Goal: Navigation & Orientation: Find specific page/section

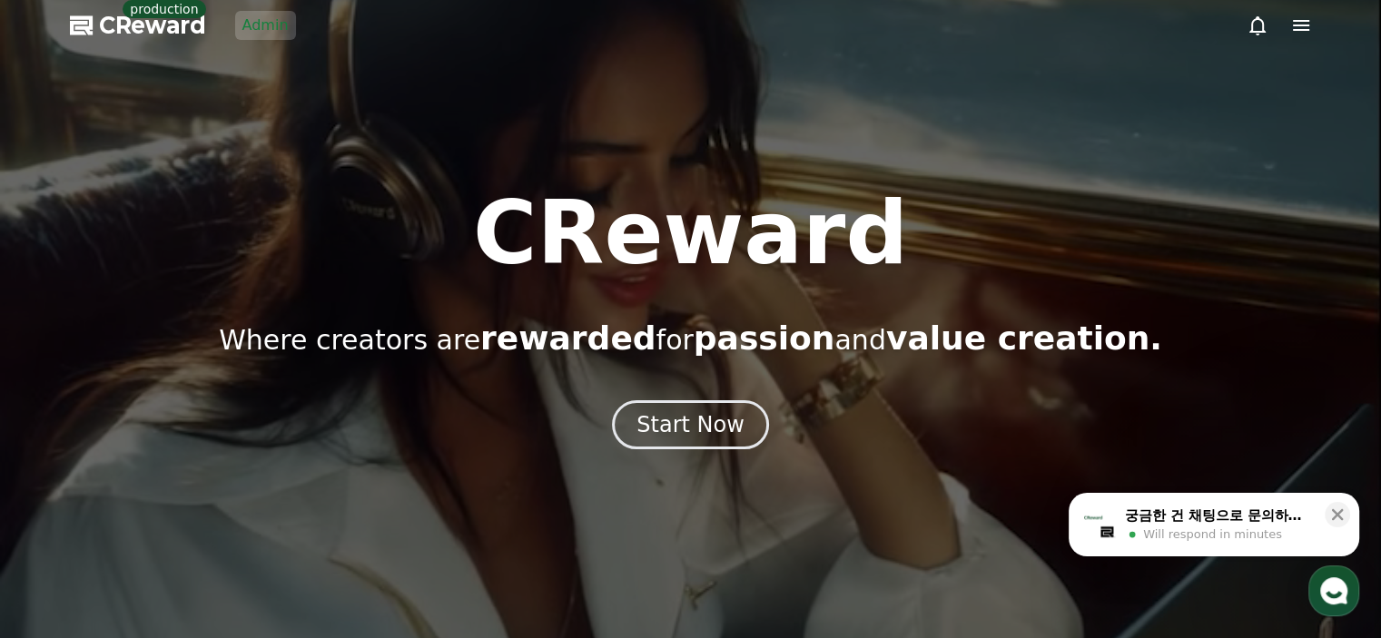
click at [276, 28] on link "Admin" at bounding box center [265, 25] width 61 height 29
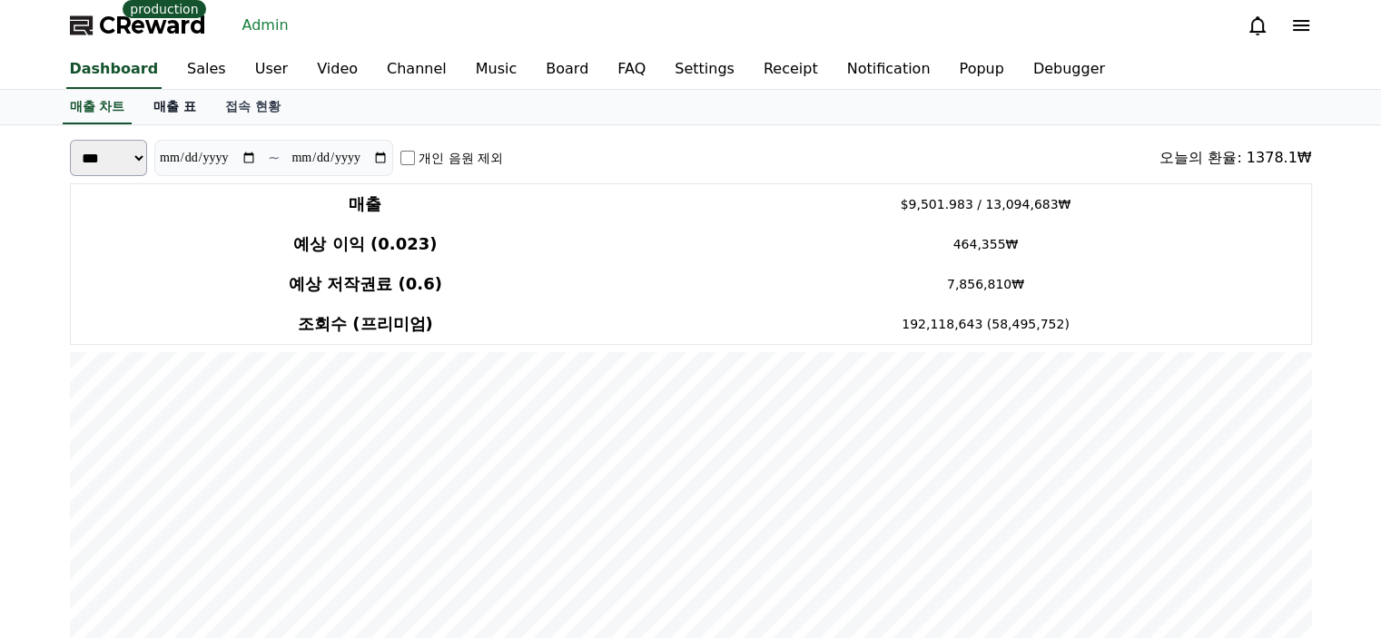
click at [161, 108] on link "매출 표" at bounding box center [175, 107] width 72 height 35
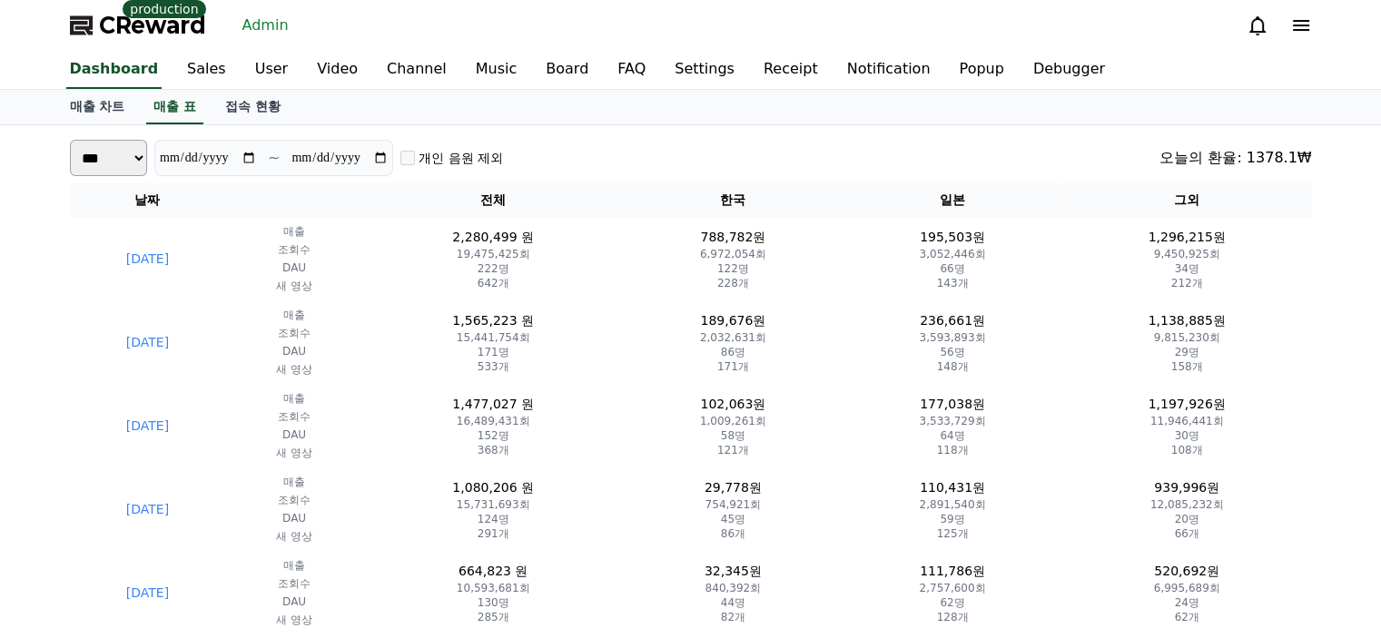
click at [138, 164] on select "*** **" at bounding box center [109, 158] width 78 height 36
select select "*****"
click at [70, 167] on select "*** **" at bounding box center [109, 158] width 78 height 36
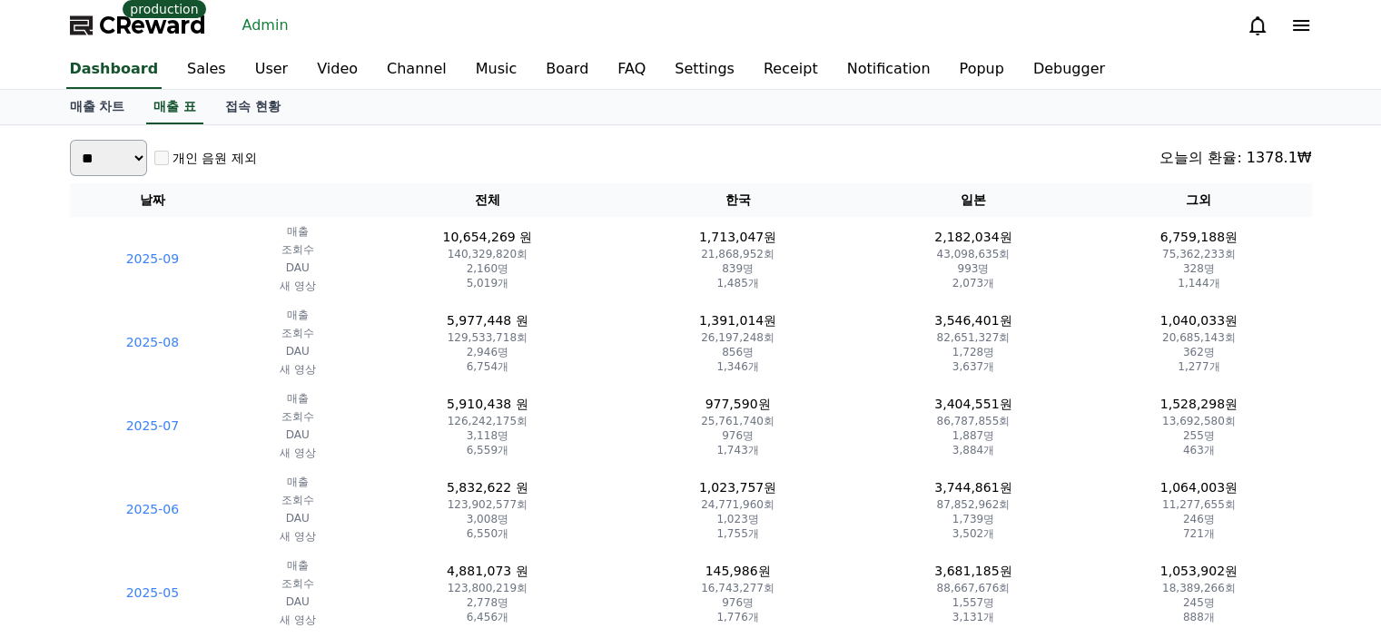
click at [667, 157] on div "*** ** 개인 음원 제외 [DATE]의 환율: 1378.1₩" at bounding box center [691, 158] width 1242 height 36
click at [391, 74] on link "Channel" at bounding box center [416, 70] width 89 height 38
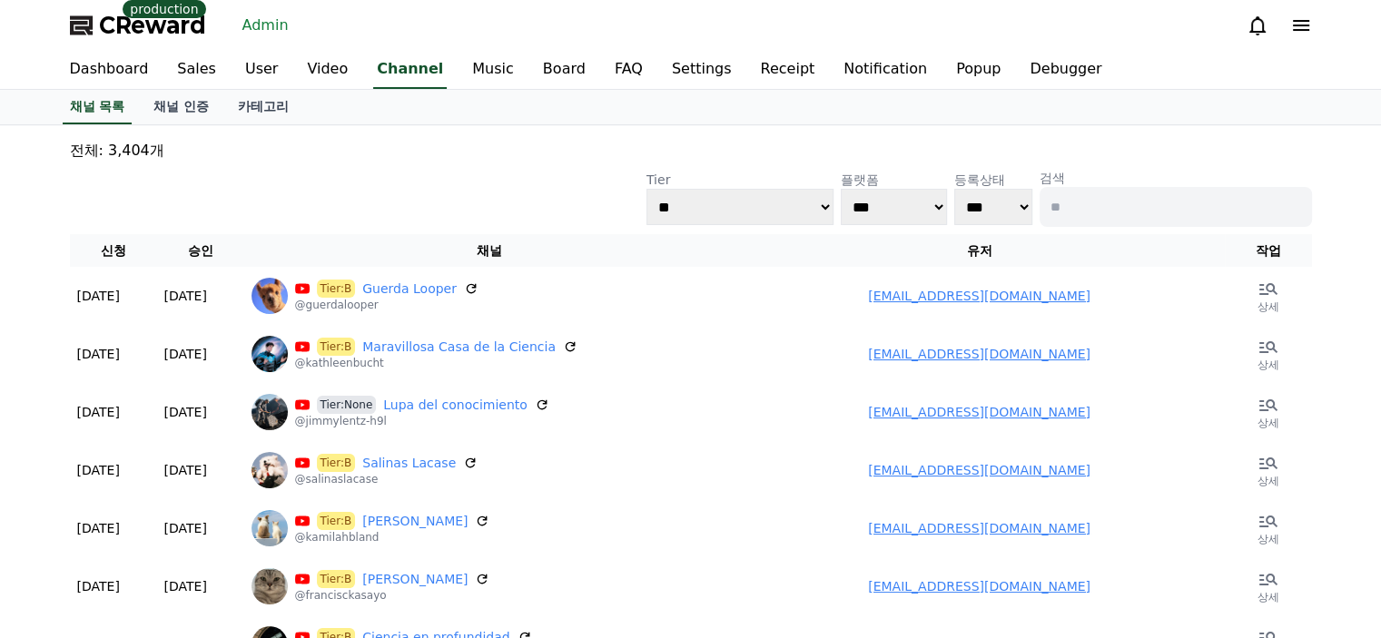
click at [1131, 207] on input at bounding box center [1176, 207] width 272 height 40
type input "******"
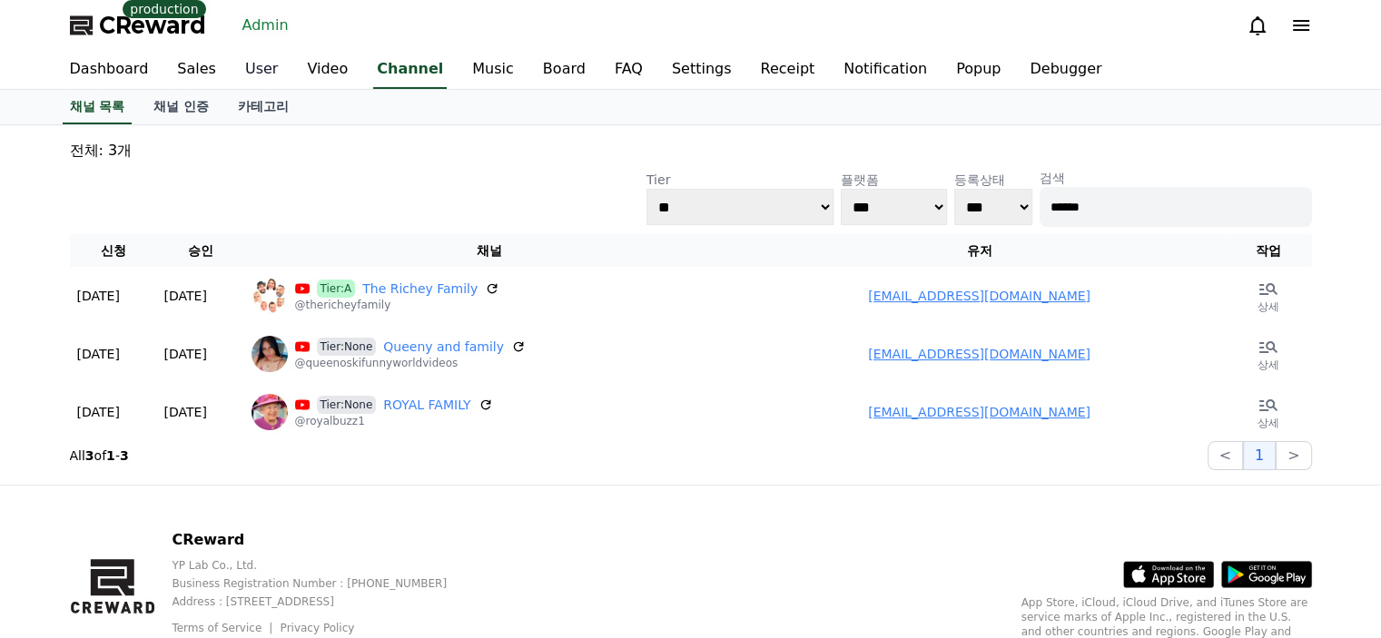
click at [262, 76] on link "User" at bounding box center [262, 70] width 62 height 38
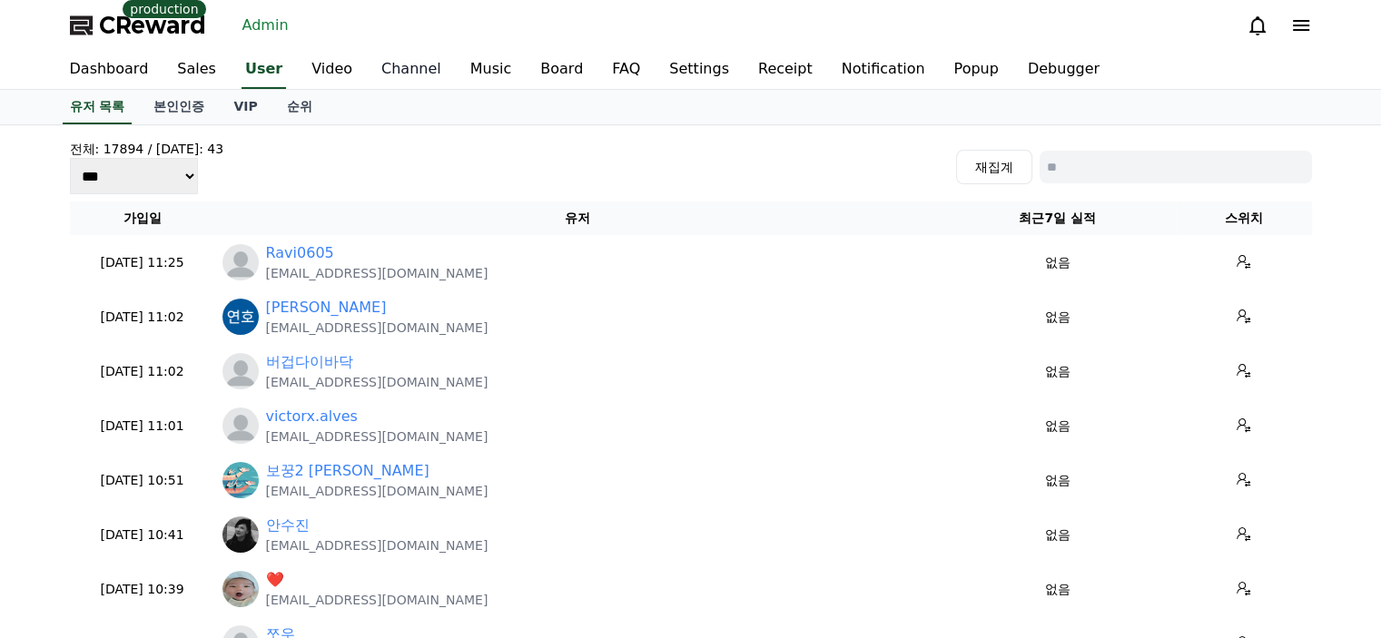
click at [376, 65] on link "Channel" at bounding box center [411, 70] width 89 height 38
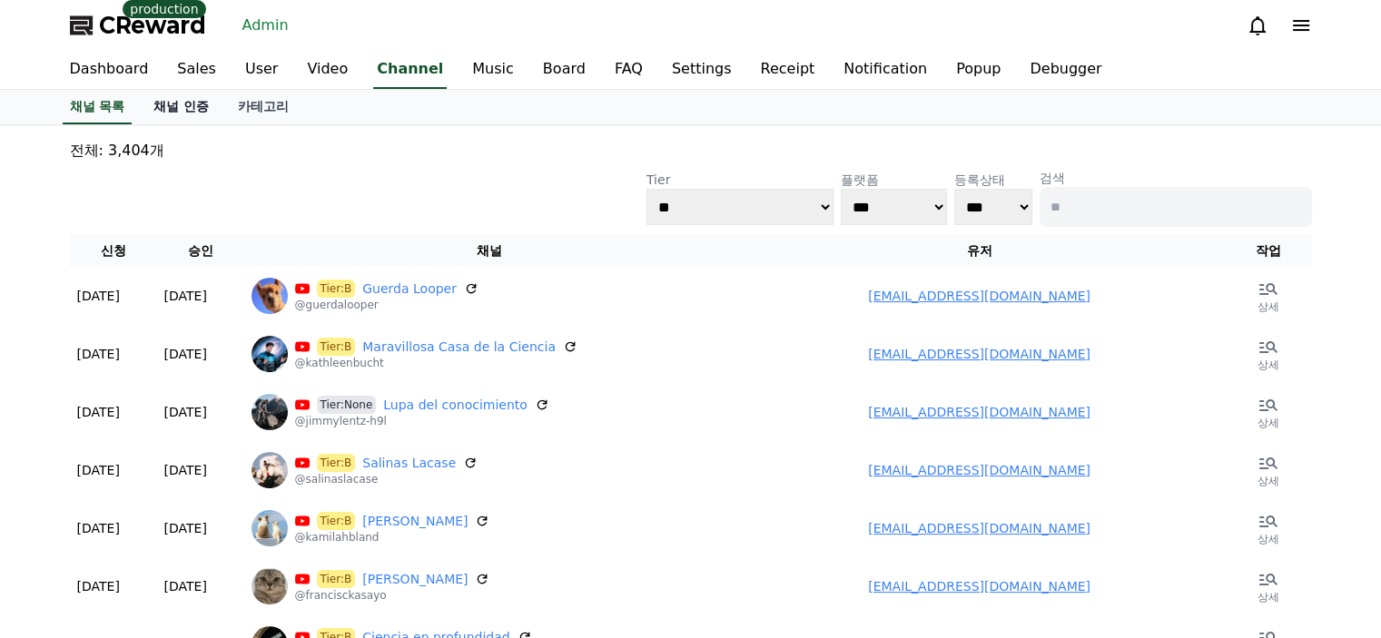
click at [186, 112] on link "채널 인증" at bounding box center [181, 107] width 84 height 35
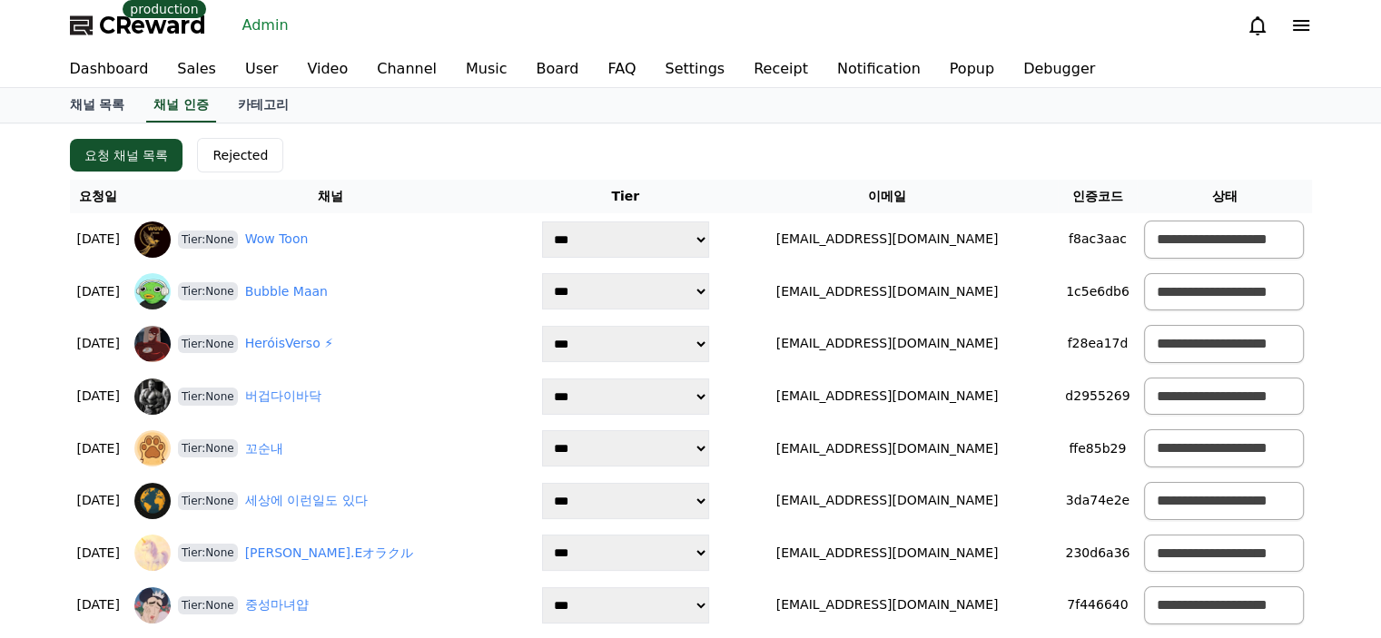
click at [193, 32] on span "CReward" at bounding box center [152, 25] width 107 height 29
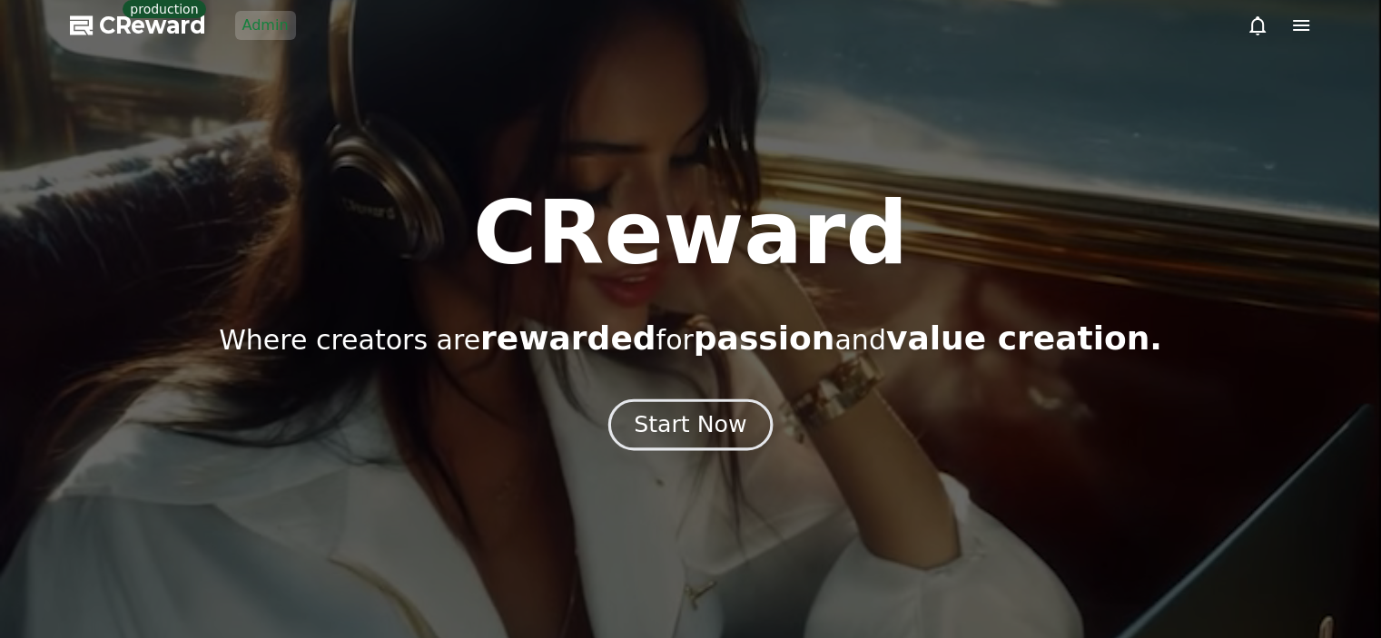
click at [685, 440] on button "Start Now" at bounding box center [691, 425] width 164 height 52
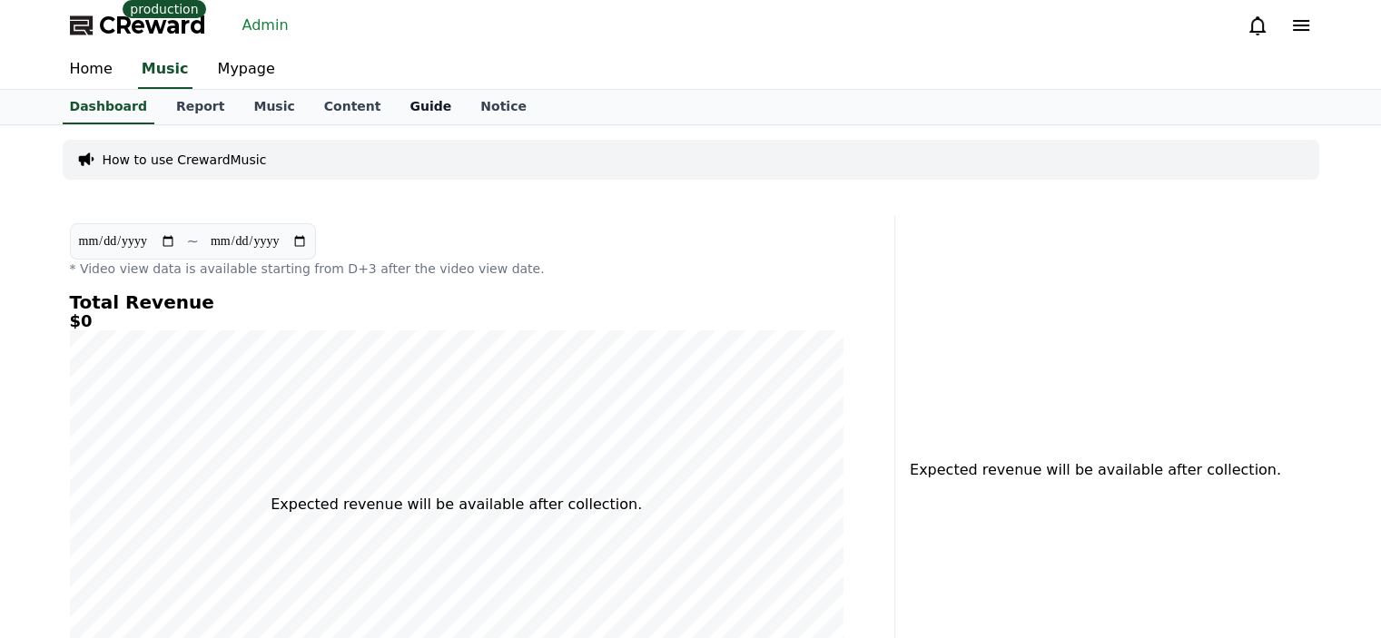
click at [396, 106] on link "Guide" at bounding box center [430, 107] width 71 height 35
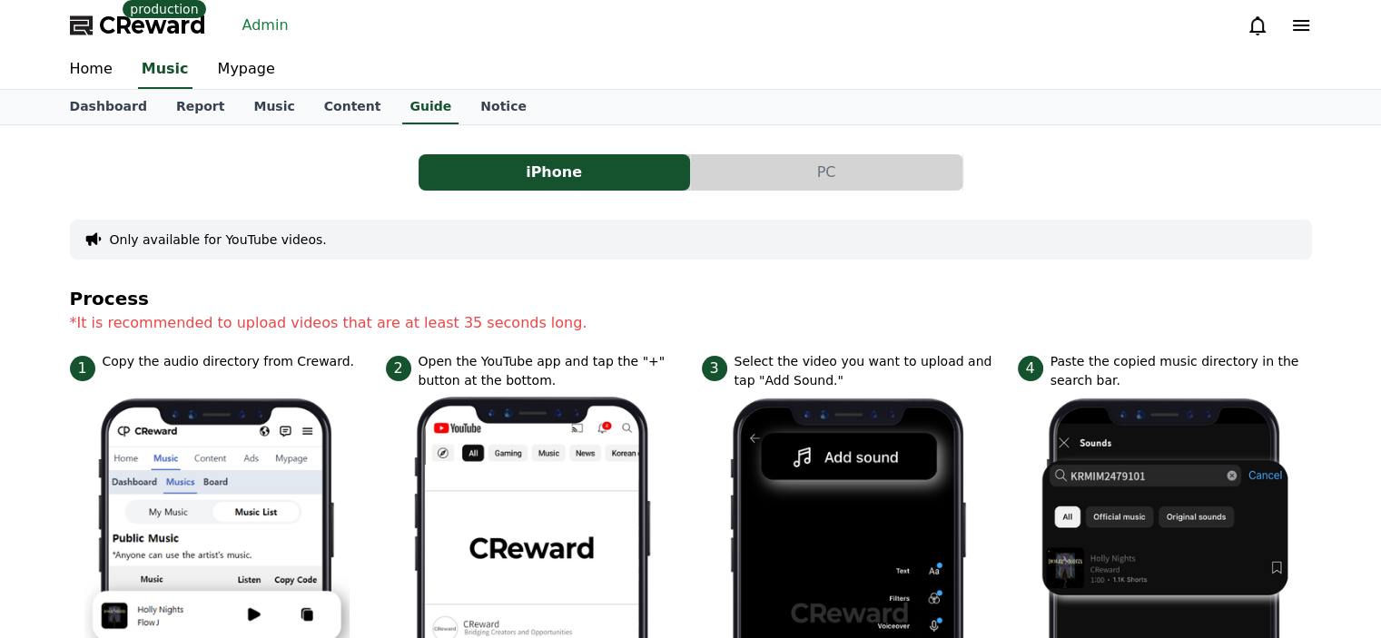
click at [247, 29] on link "Admin" at bounding box center [265, 25] width 61 height 29
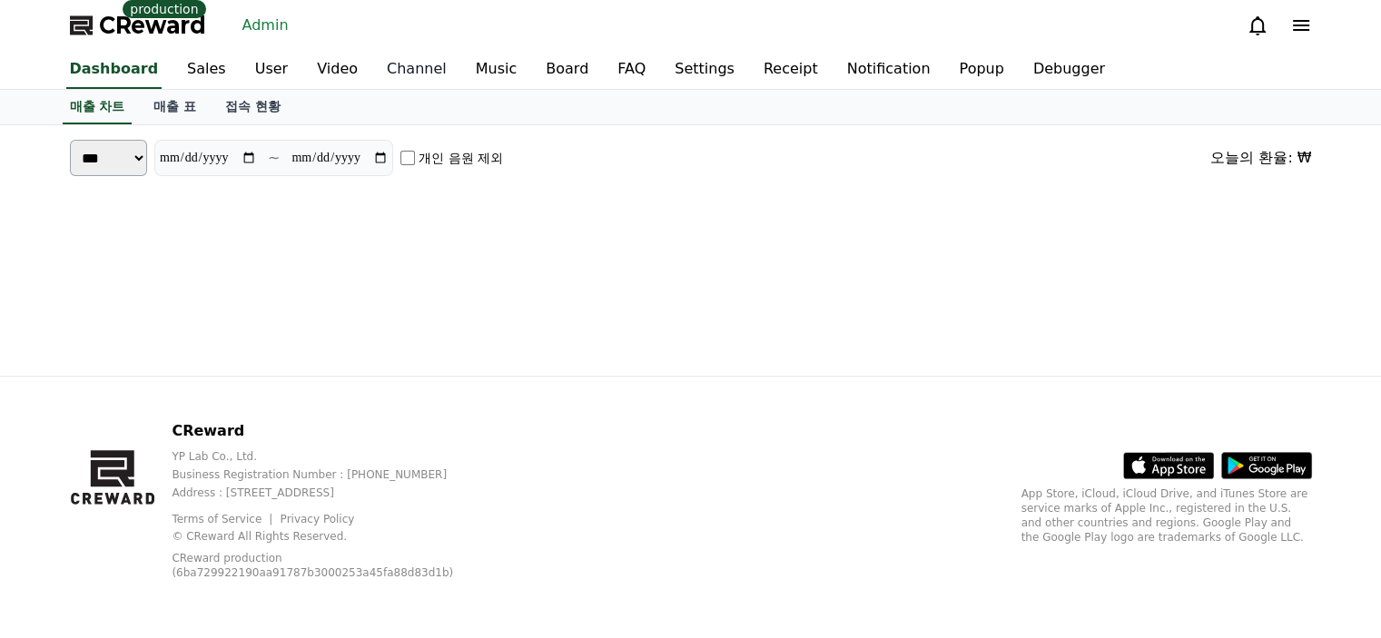
click at [392, 72] on link "Channel" at bounding box center [416, 70] width 89 height 38
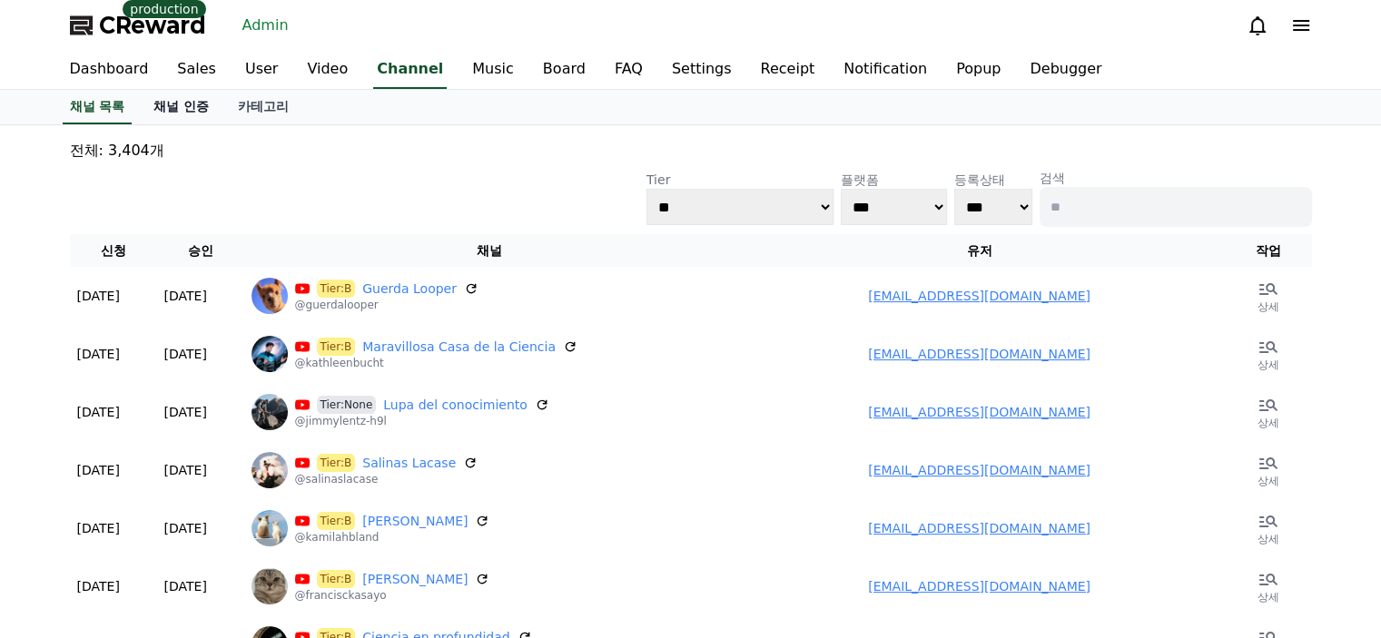
click at [193, 97] on link "채널 인증" at bounding box center [181, 107] width 84 height 35
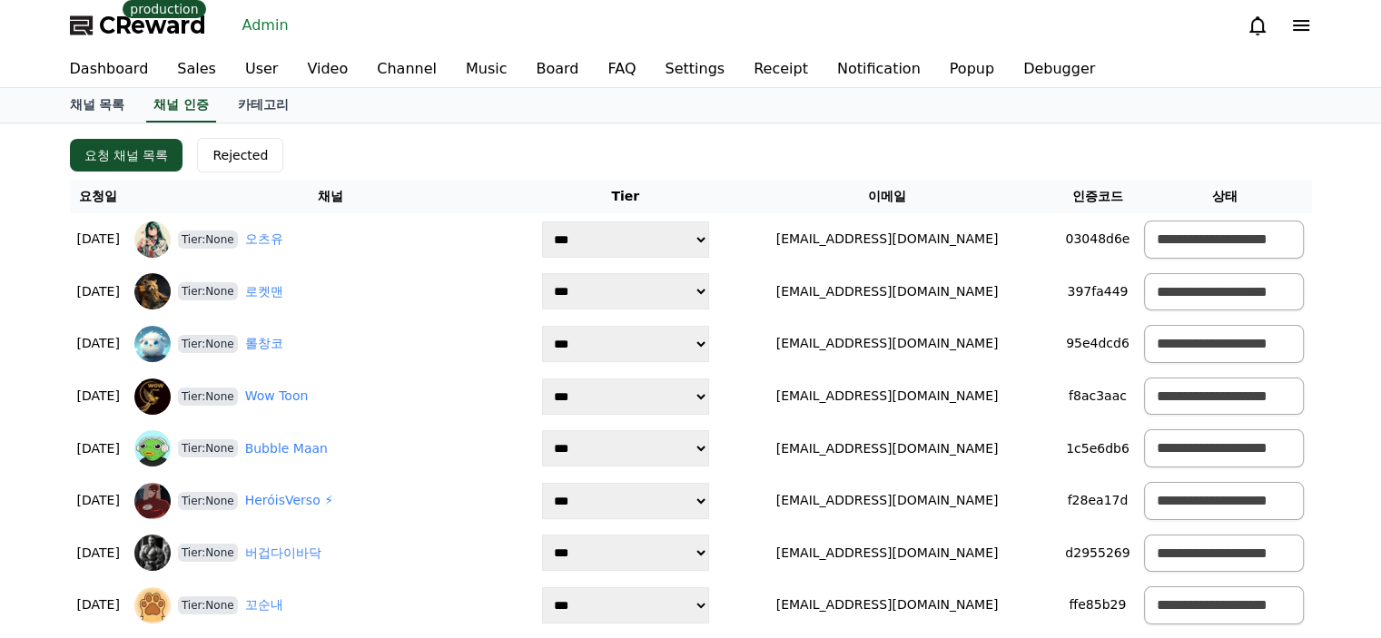
click at [325, 141] on div "요청 채널 목록 Rejected" at bounding box center [691, 155] width 1242 height 35
click at [424, 141] on div "요청 채널 목록 Rejected" at bounding box center [691, 155] width 1242 height 35
click at [538, 73] on link "Board" at bounding box center [557, 69] width 72 height 36
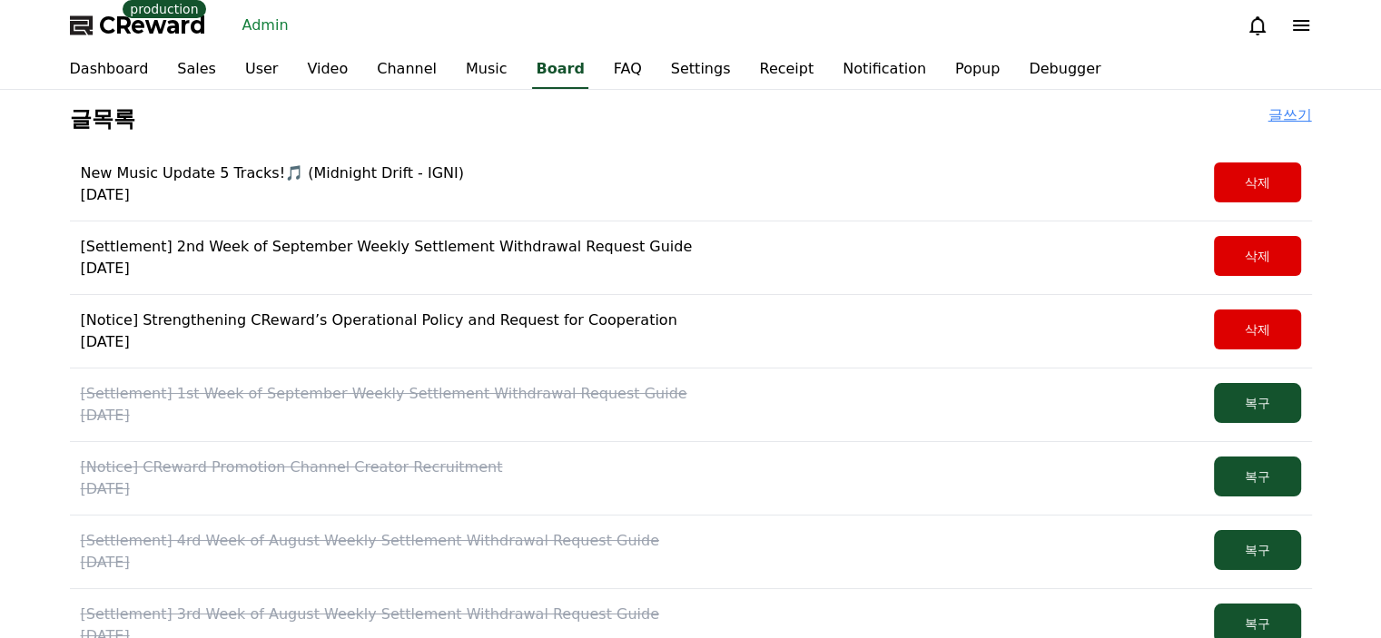
click at [341, 174] on p "New Music Update 5 Tracks!🎵 (Midnight Drift - IGNI)" at bounding box center [272, 174] width 383 height 22
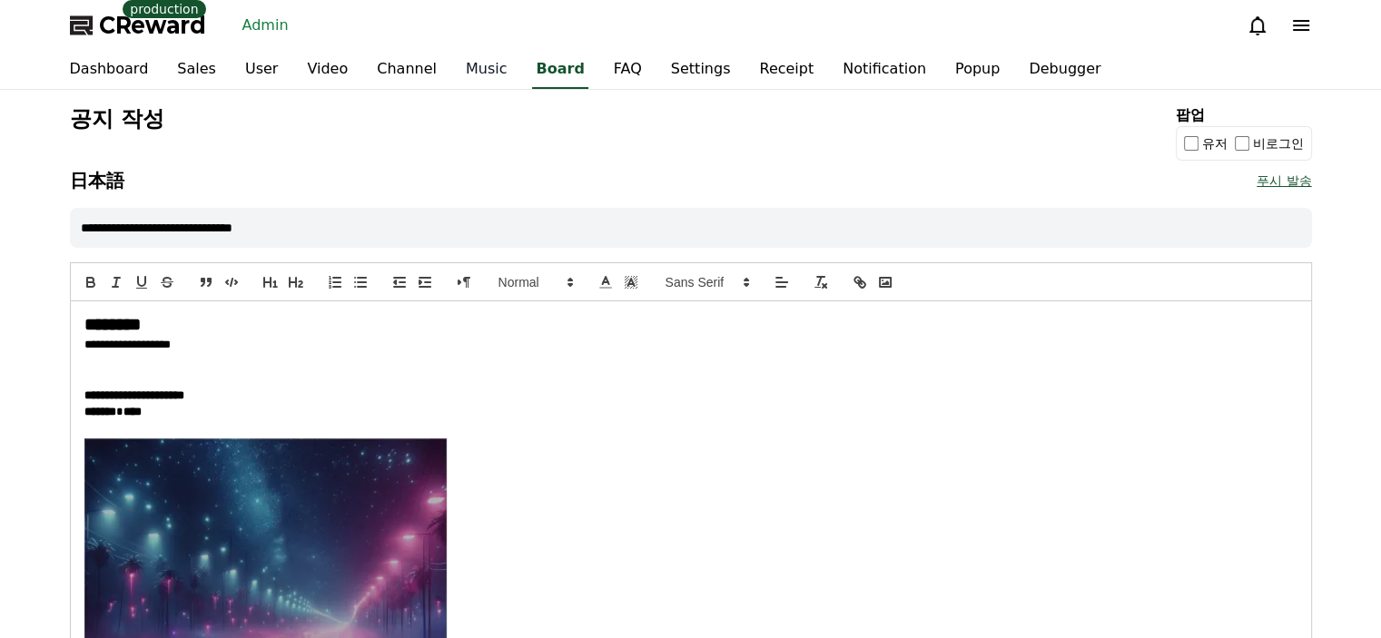
click at [451, 82] on link "Music" at bounding box center [486, 70] width 71 height 38
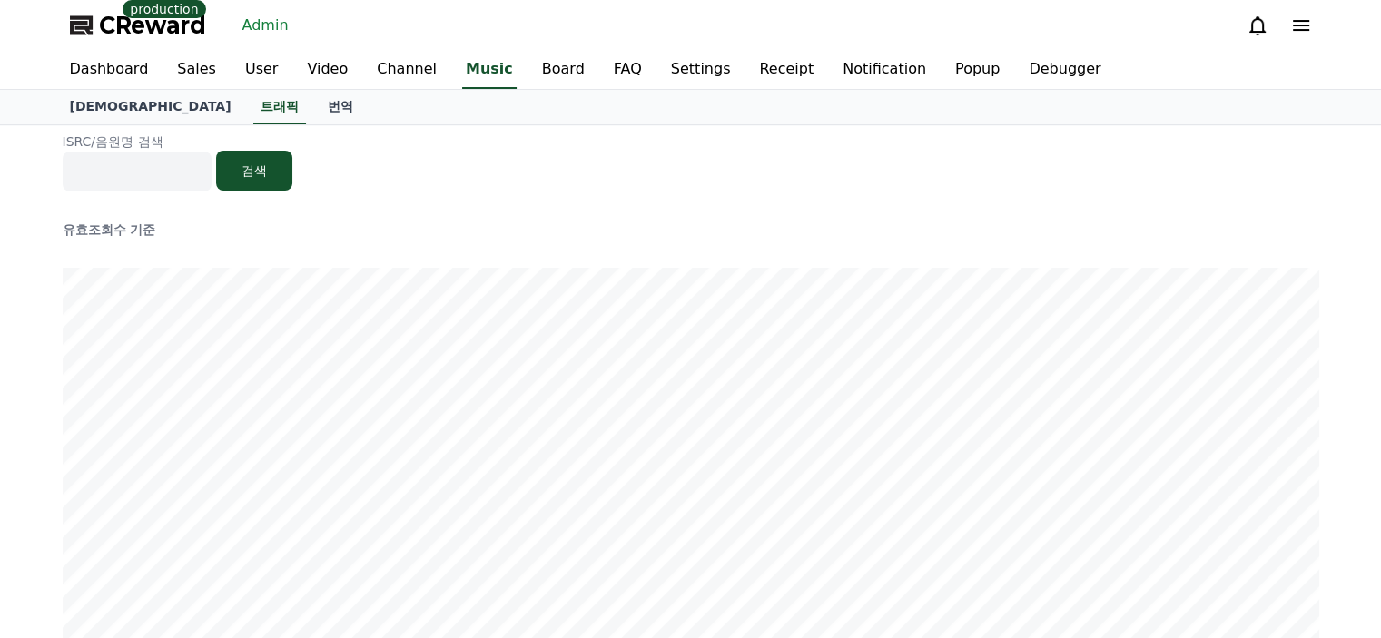
scroll to position [182, 0]
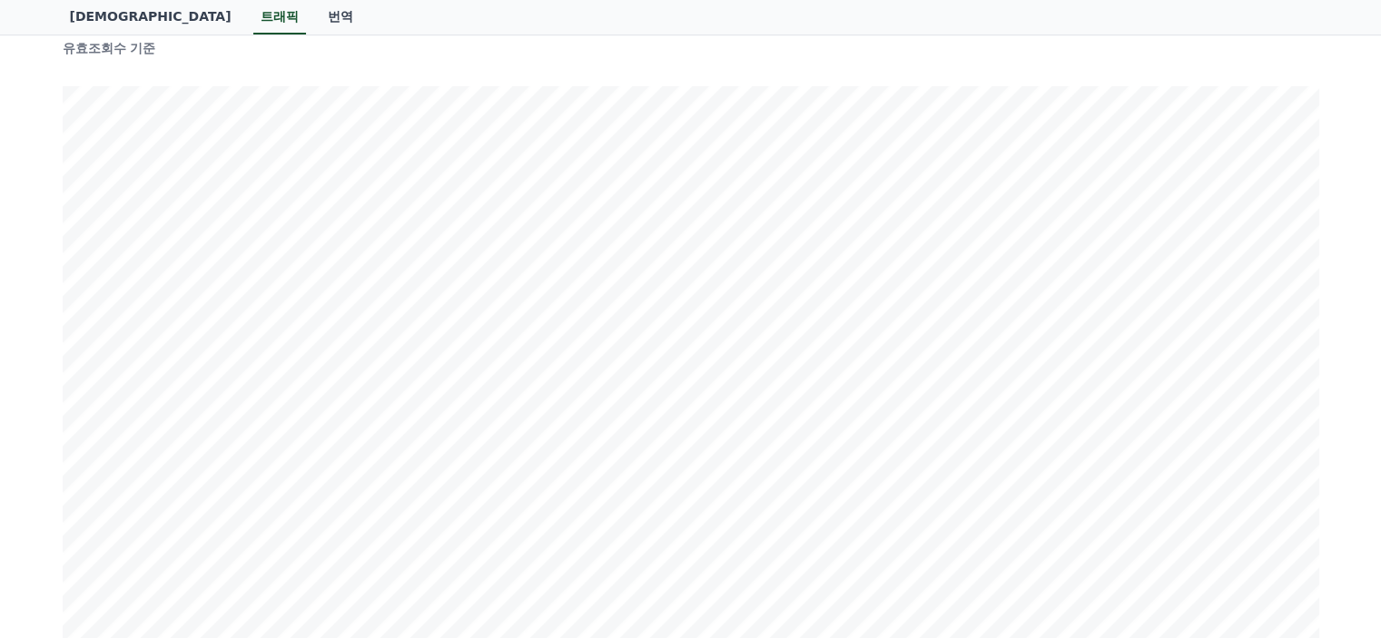
click at [923, 392] on h2 "신규영상수 기준" at bounding box center [691, 390] width 1257 height 18
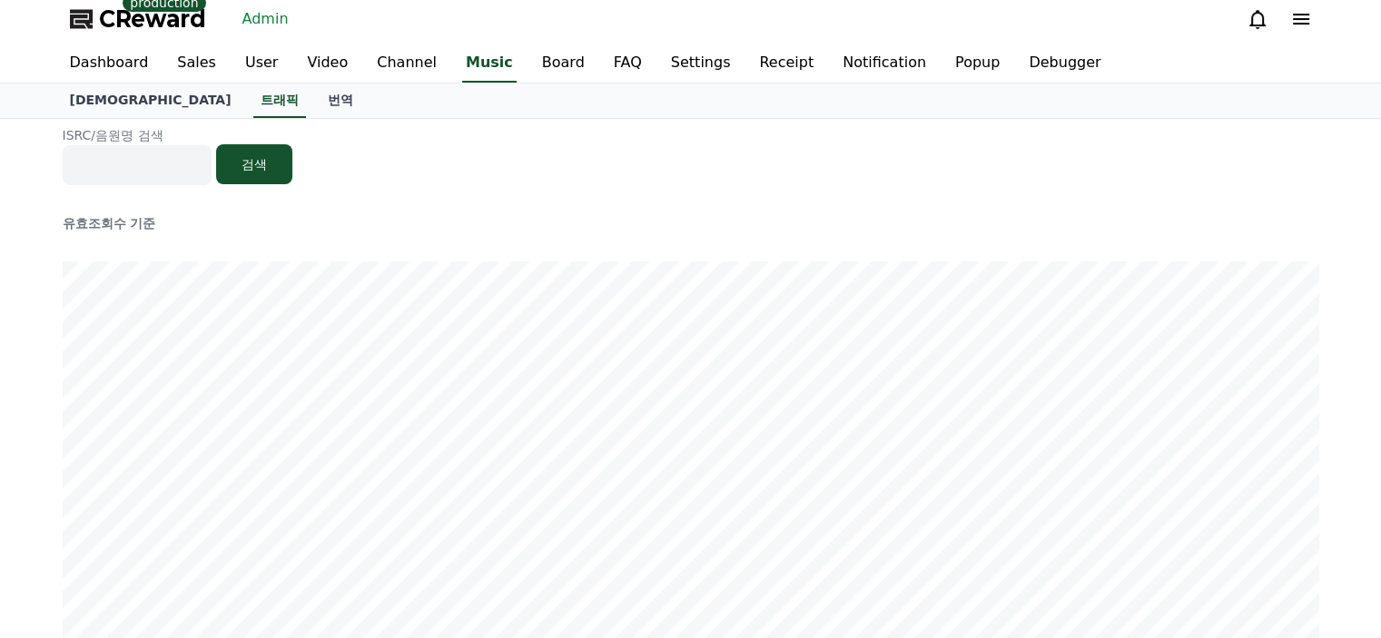
scroll to position [0, 0]
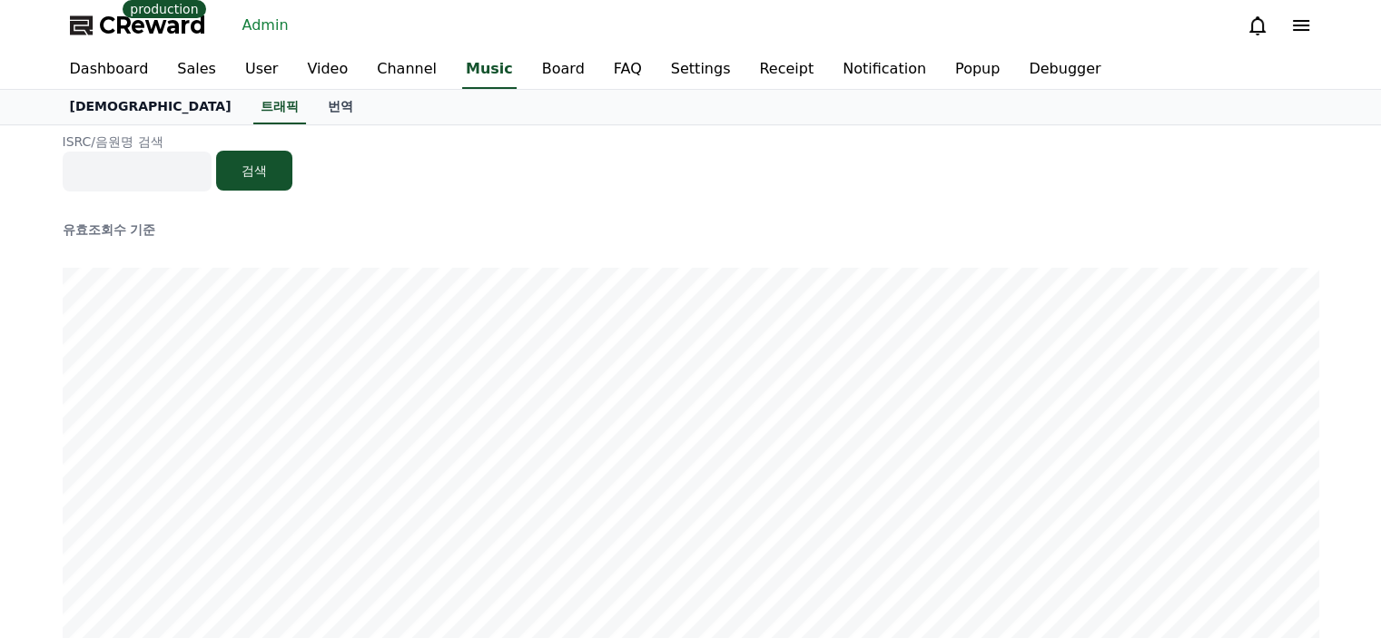
click at [102, 104] on link "[DEMOGRAPHIC_DATA]" at bounding box center [150, 107] width 191 height 35
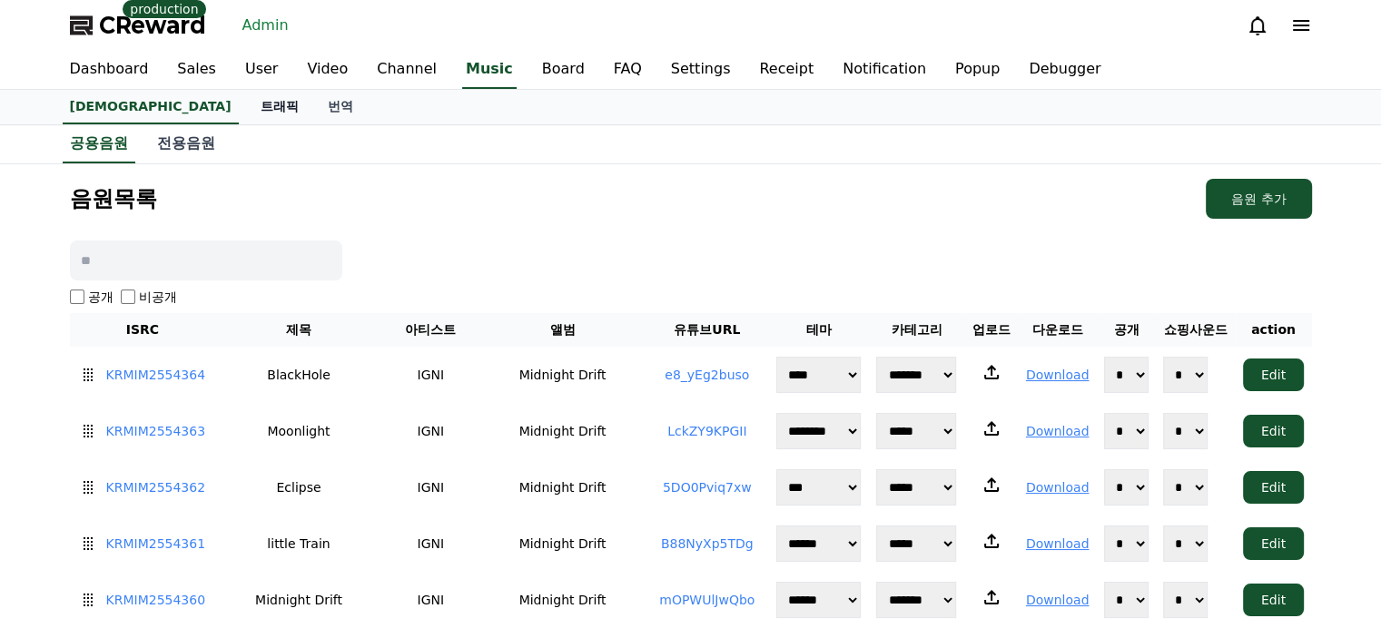
click at [246, 105] on link "트래픽" at bounding box center [279, 107] width 67 height 35
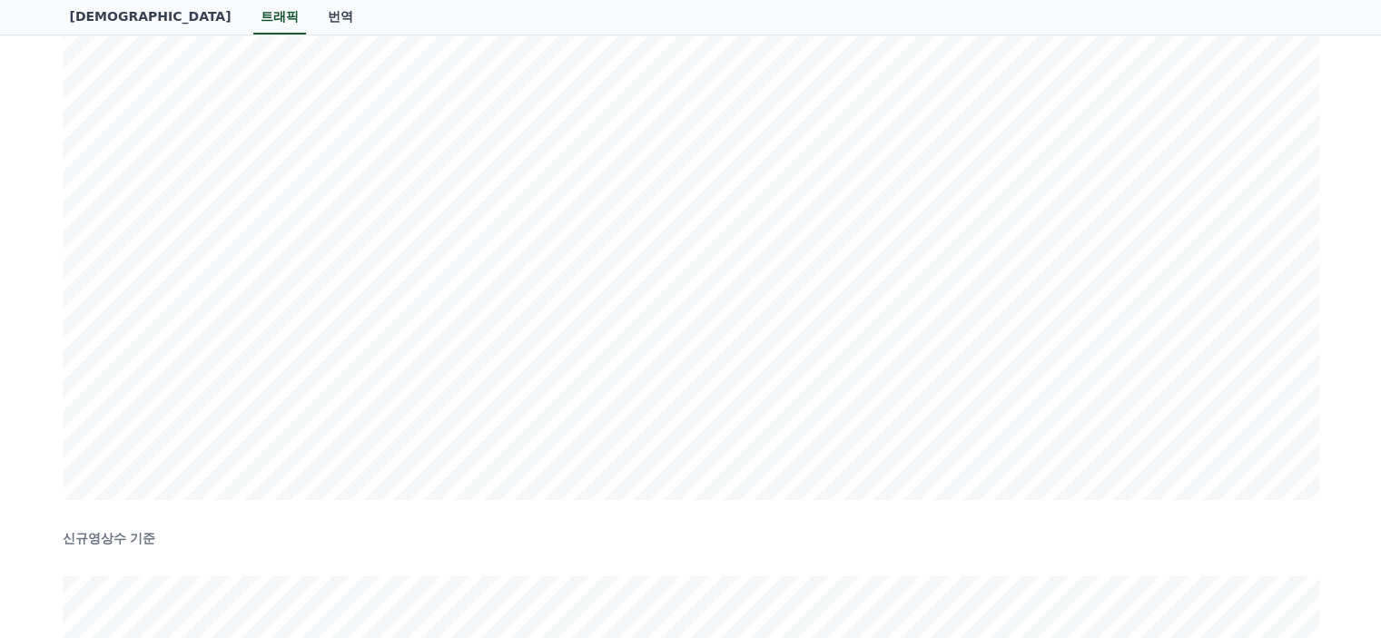
scroll to position [33, 0]
click at [1340, 397] on div "ISRC/음원명 검색 검색 유효조회수 기준 신규영상수 기준" at bounding box center [690, 16] width 1381 height 1483
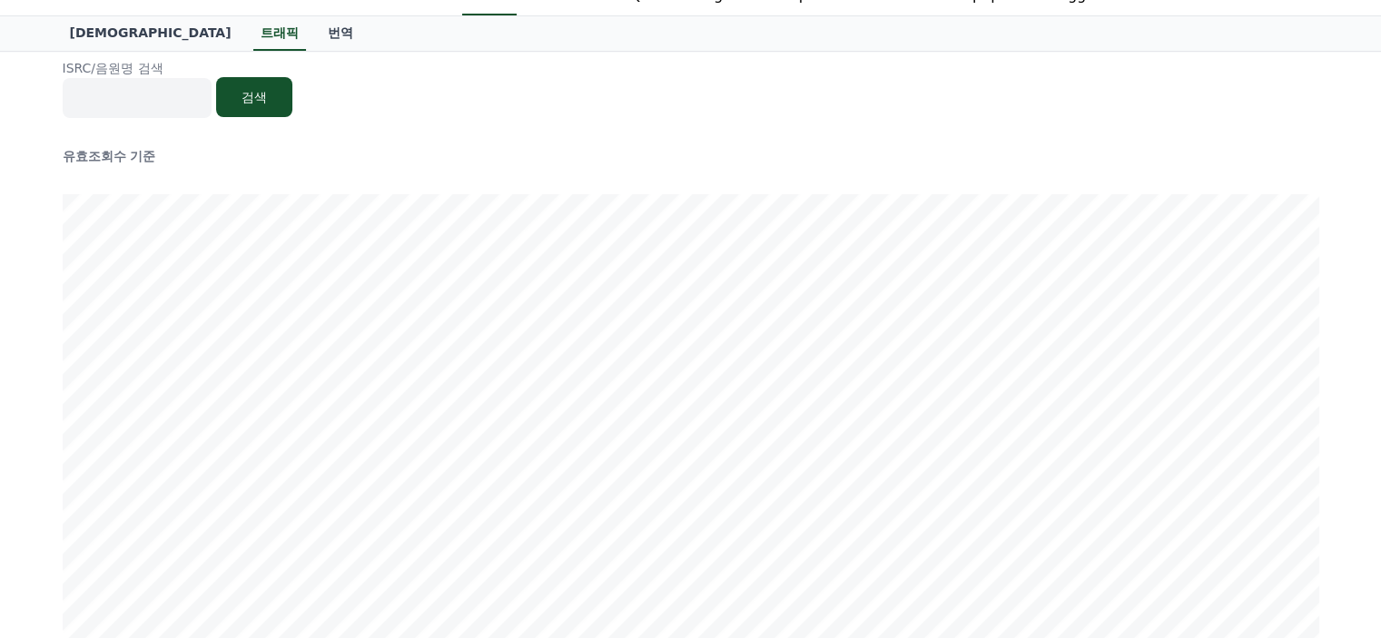
scroll to position [0, 0]
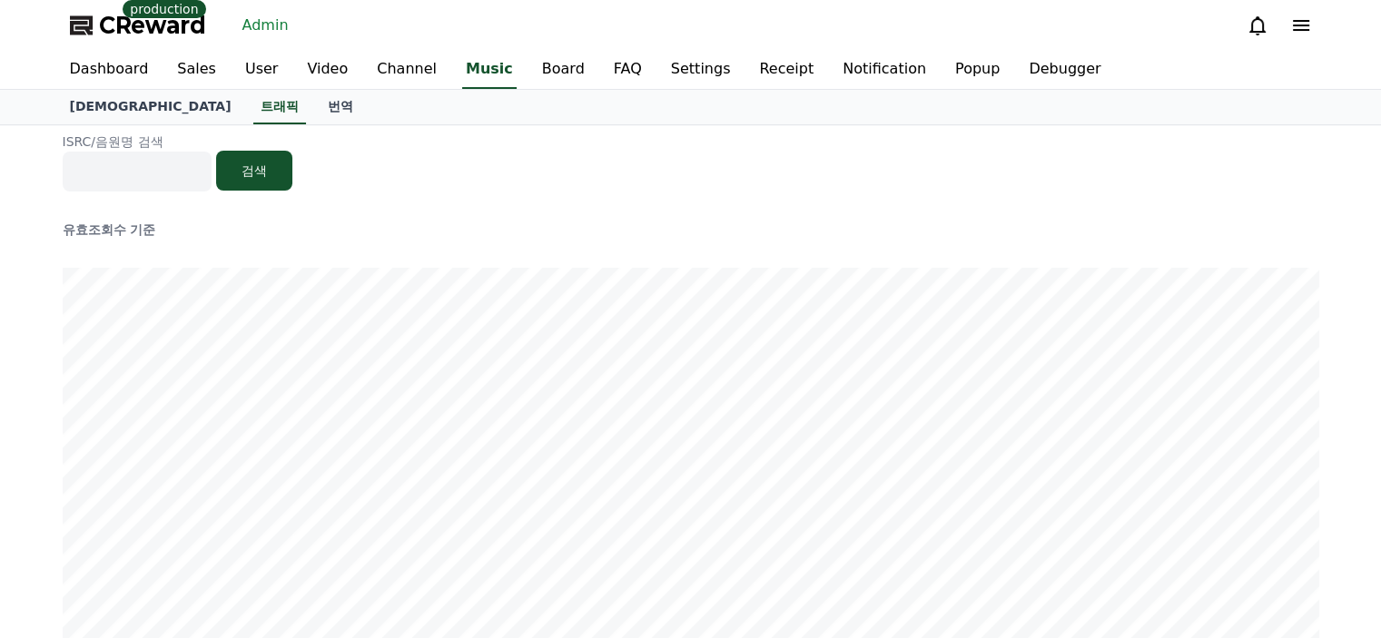
click at [156, 25] on span "CReward" at bounding box center [152, 25] width 107 height 29
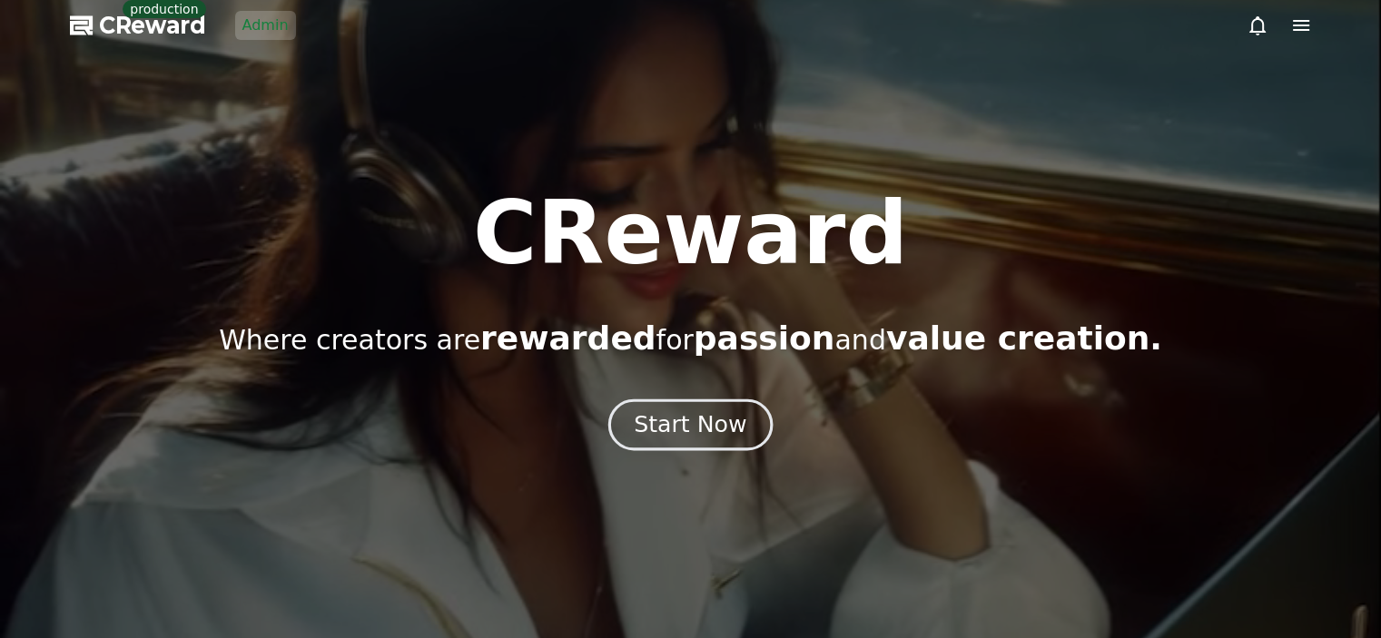
click at [652, 427] on div "Start Now" at bounding box center [690, 425] width 113 height 31
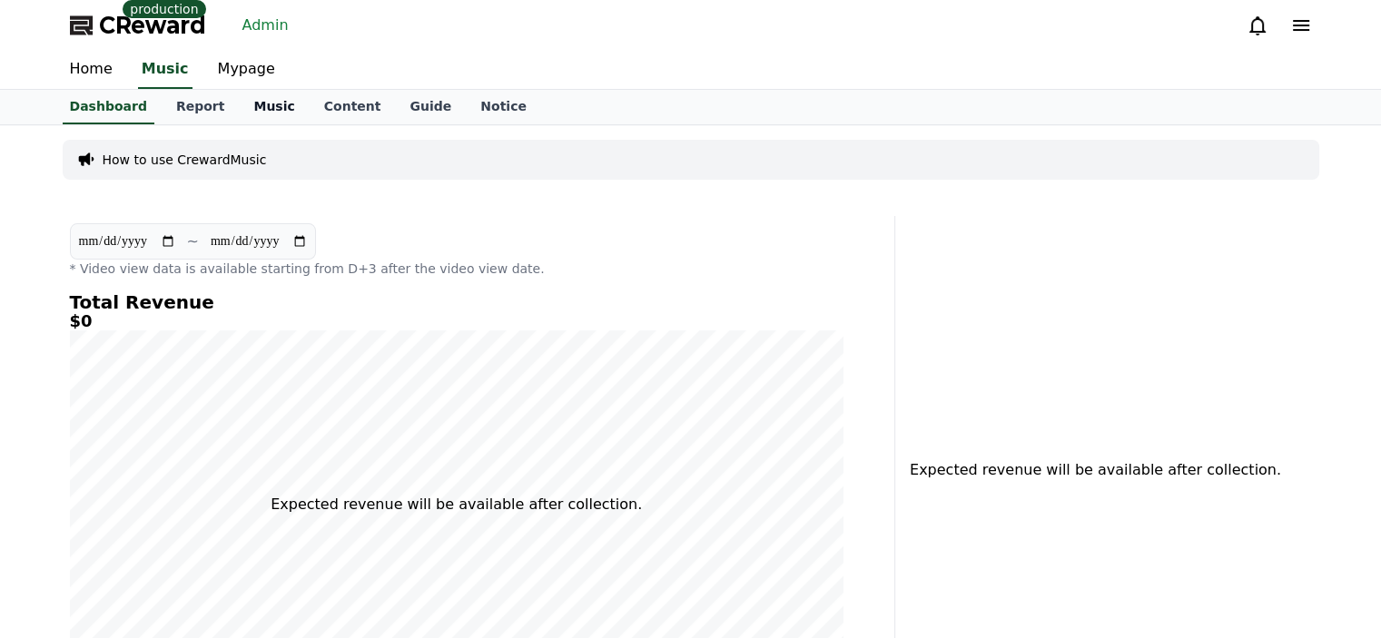
click at [247, 112] on link "Music" at bounding box center [274, 107] width 70 height 35
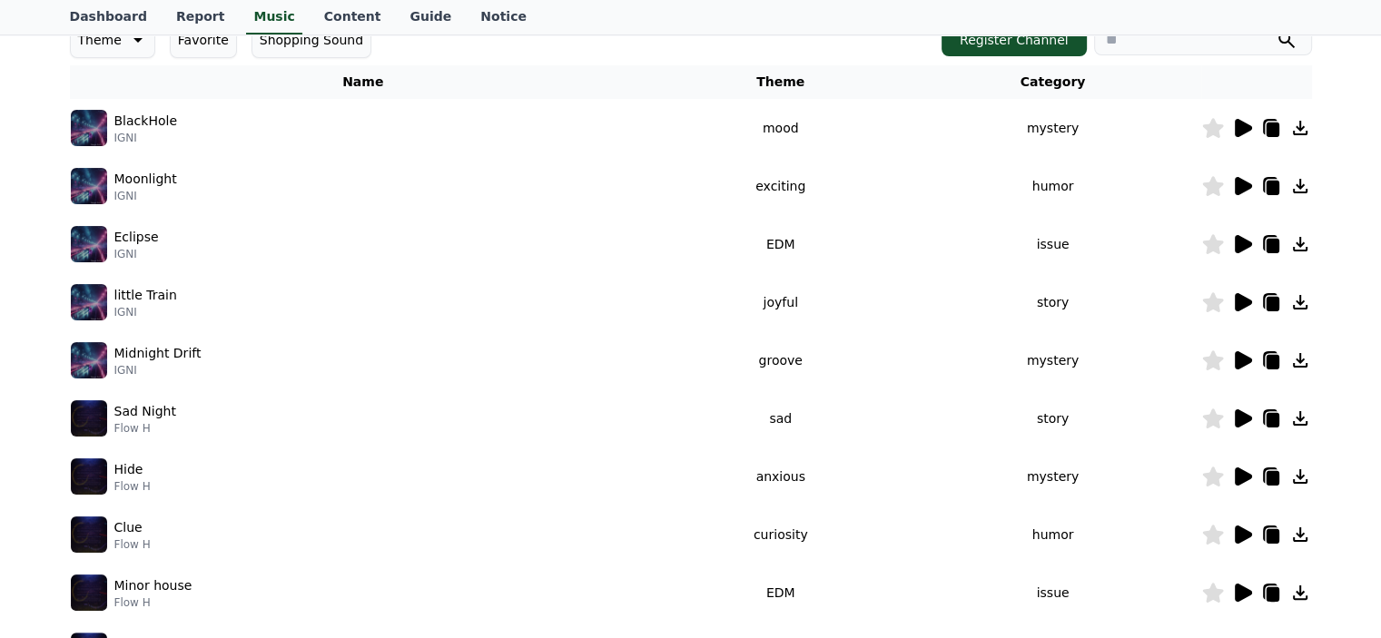
scroll to position [363, 0]
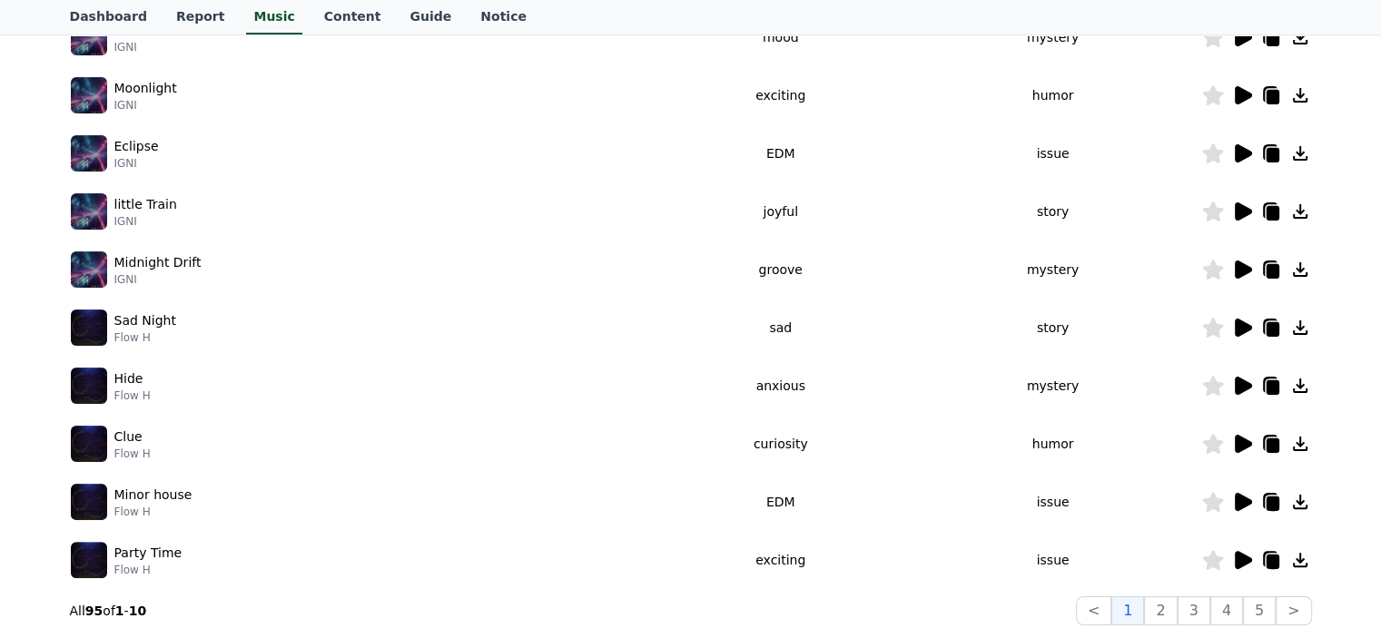
click at [1239, 326] on icon at bounding box center [1243, 328] width 17 height 18
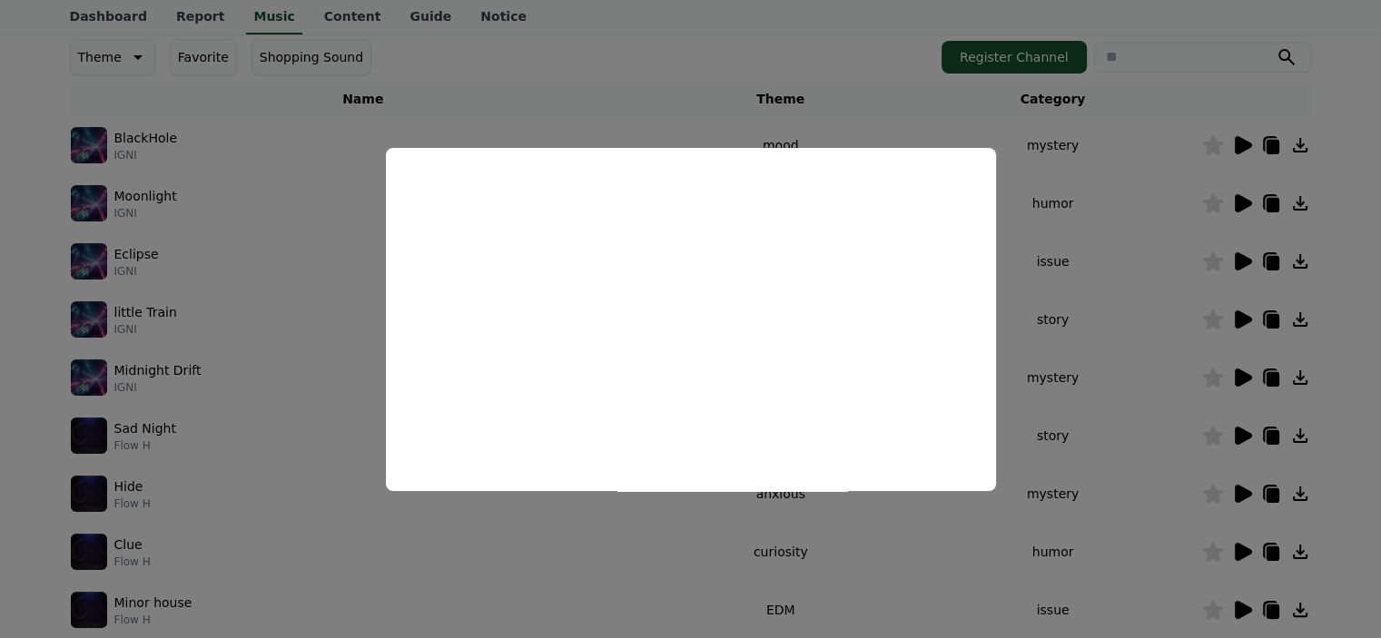
scroll to position [91, 0]
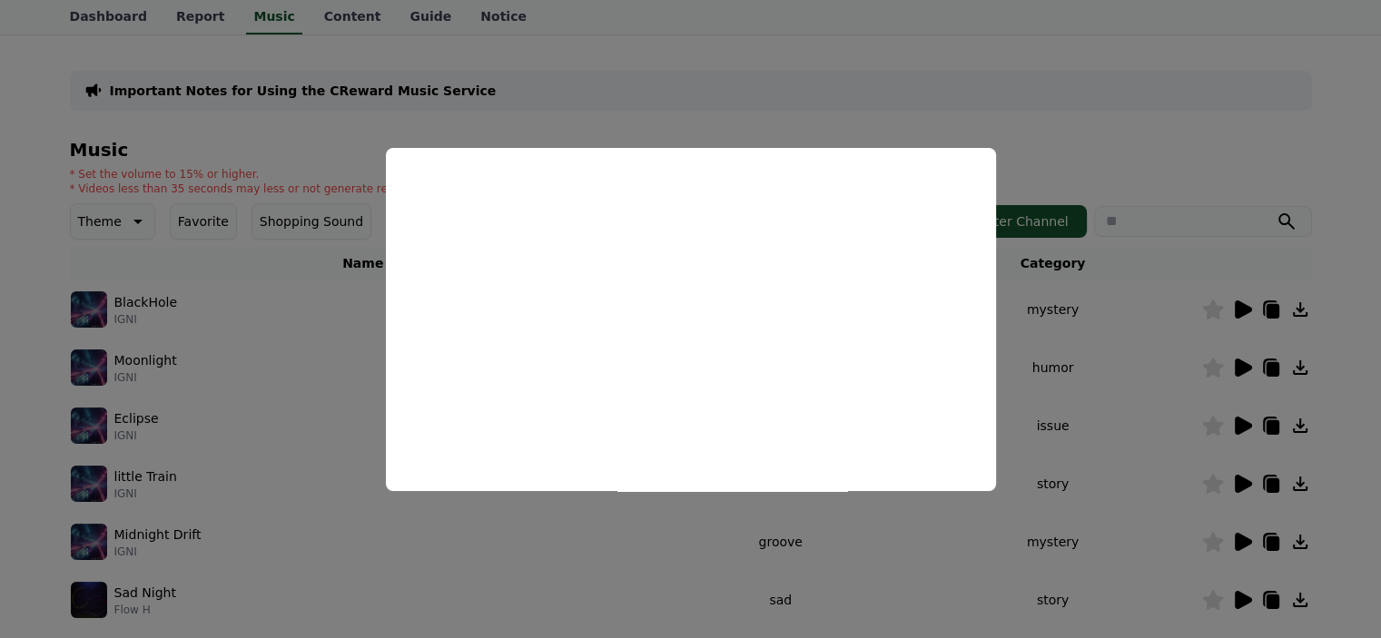
click at [1054, 72] on button "close modal" at bounding box center [690, 319] width 1381 height 638
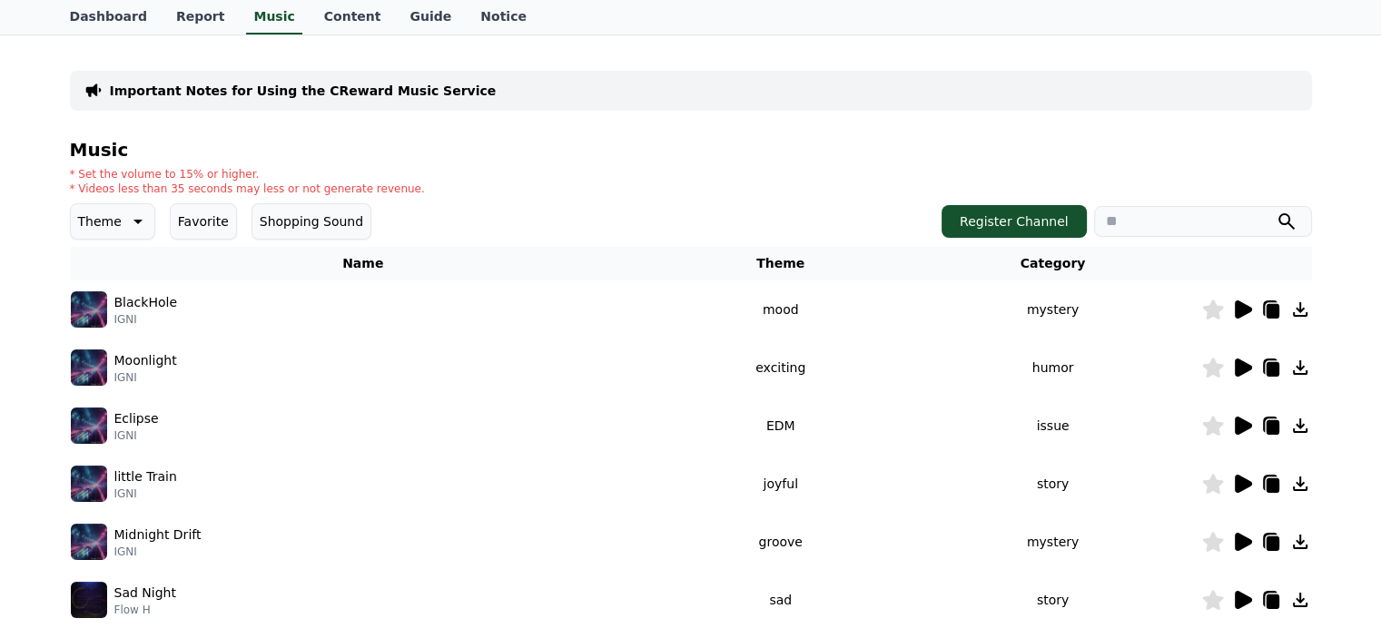
click at [1274, 313] on icon at bounding box center [1272, 311] width 13 height 15
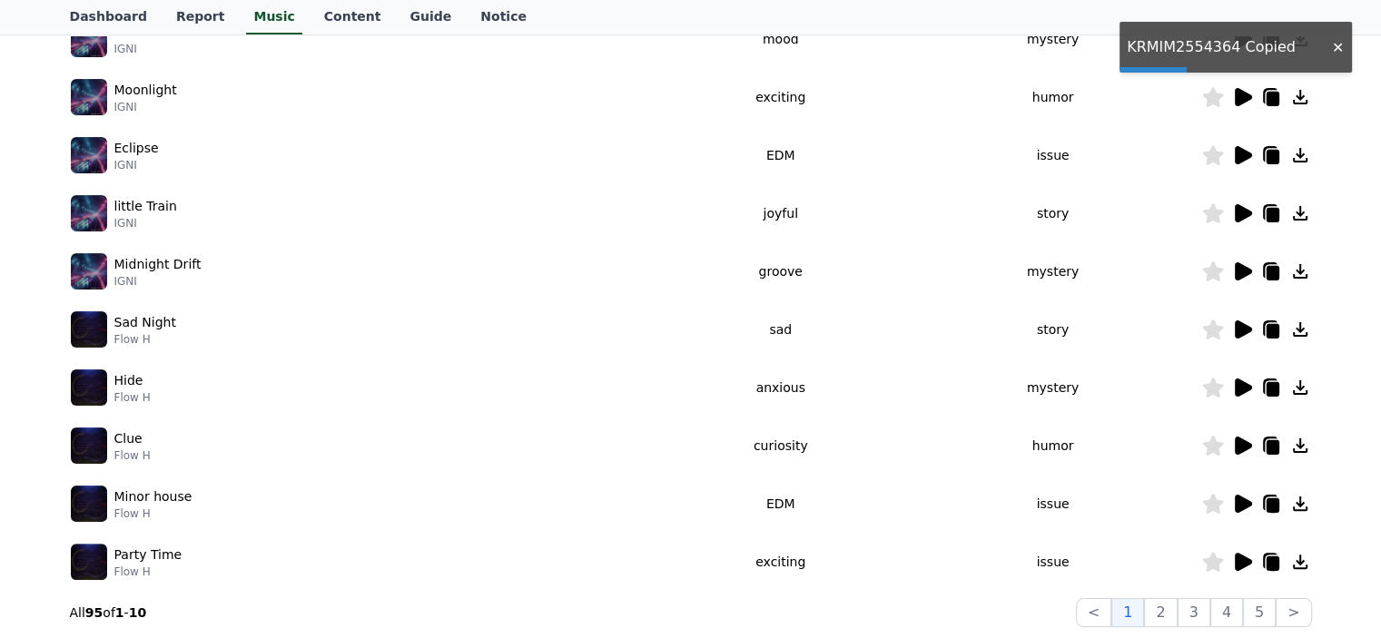
scroll to position [363, 0]
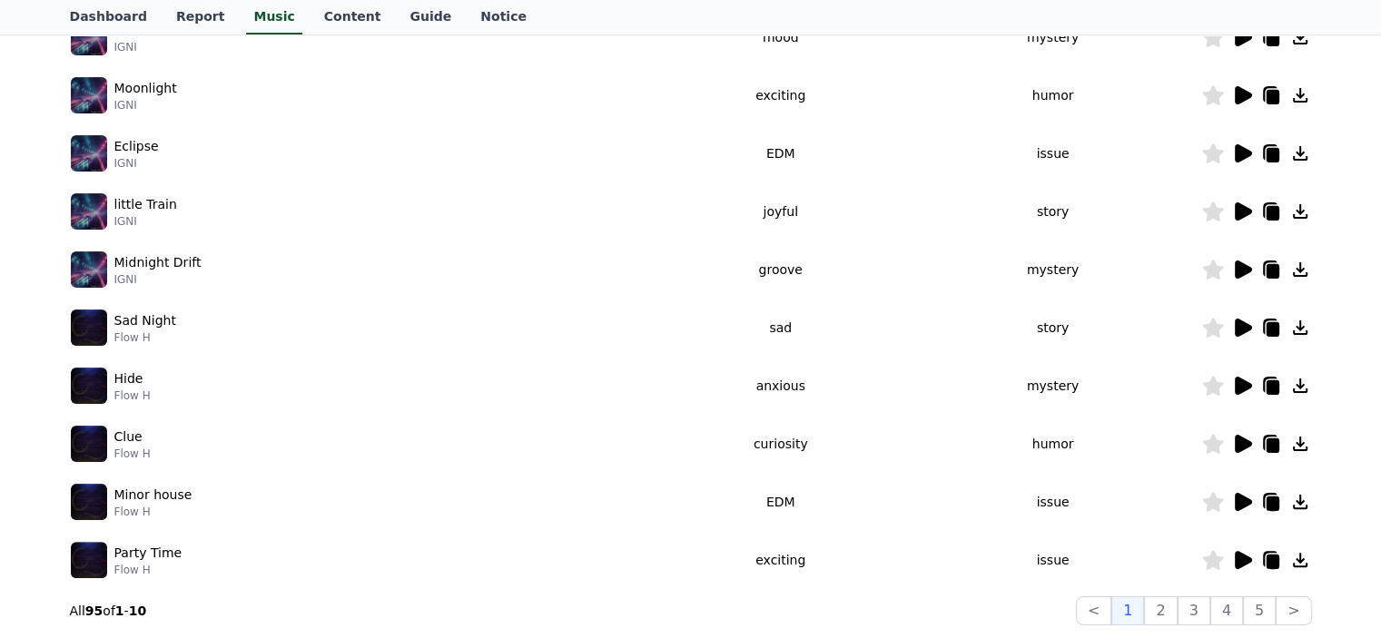
click at [1242, 327] on icon at bounding box center [1243, 328] width 17 height 18
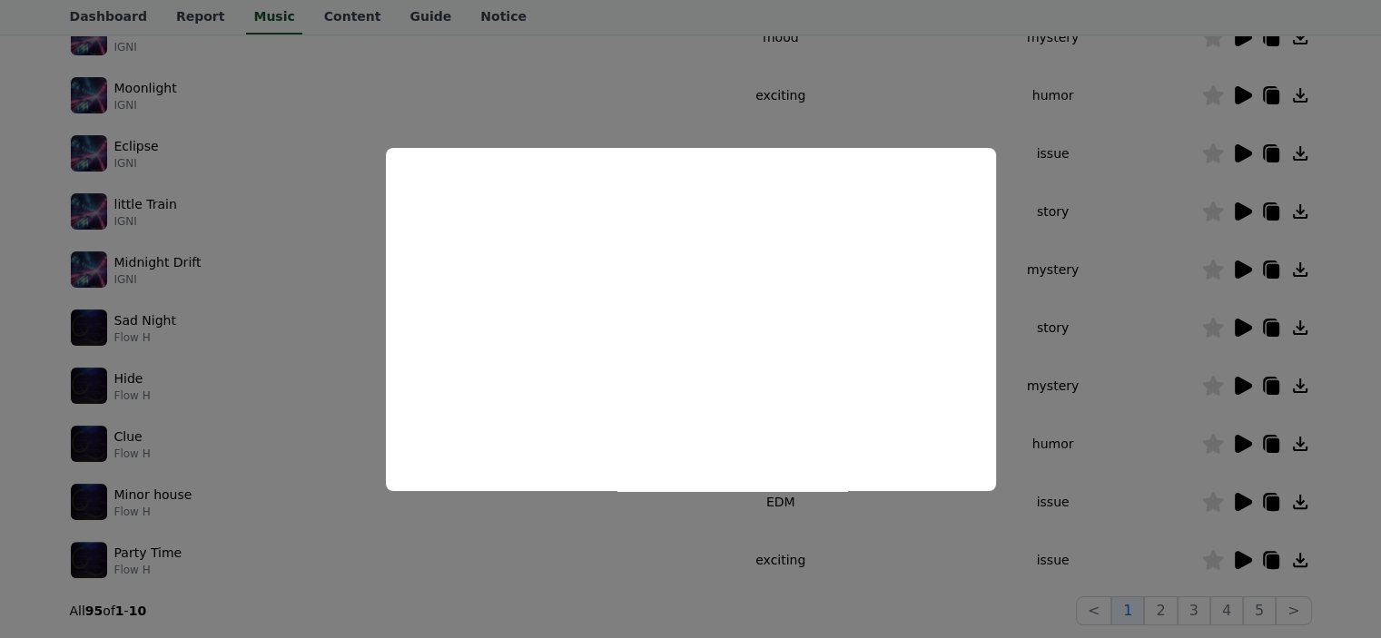
click at [883, 99] on button "close modal" at bounding box center [690, 319] width 1381 height 638
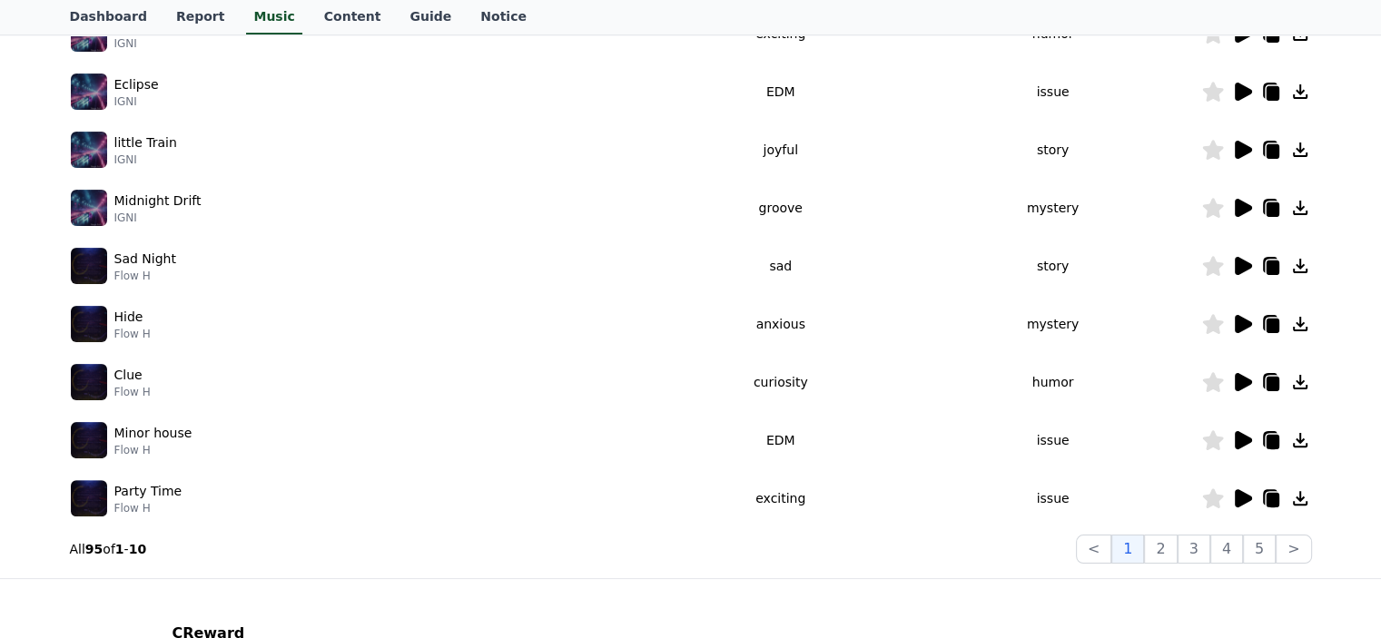
scroll to position [454, 0]
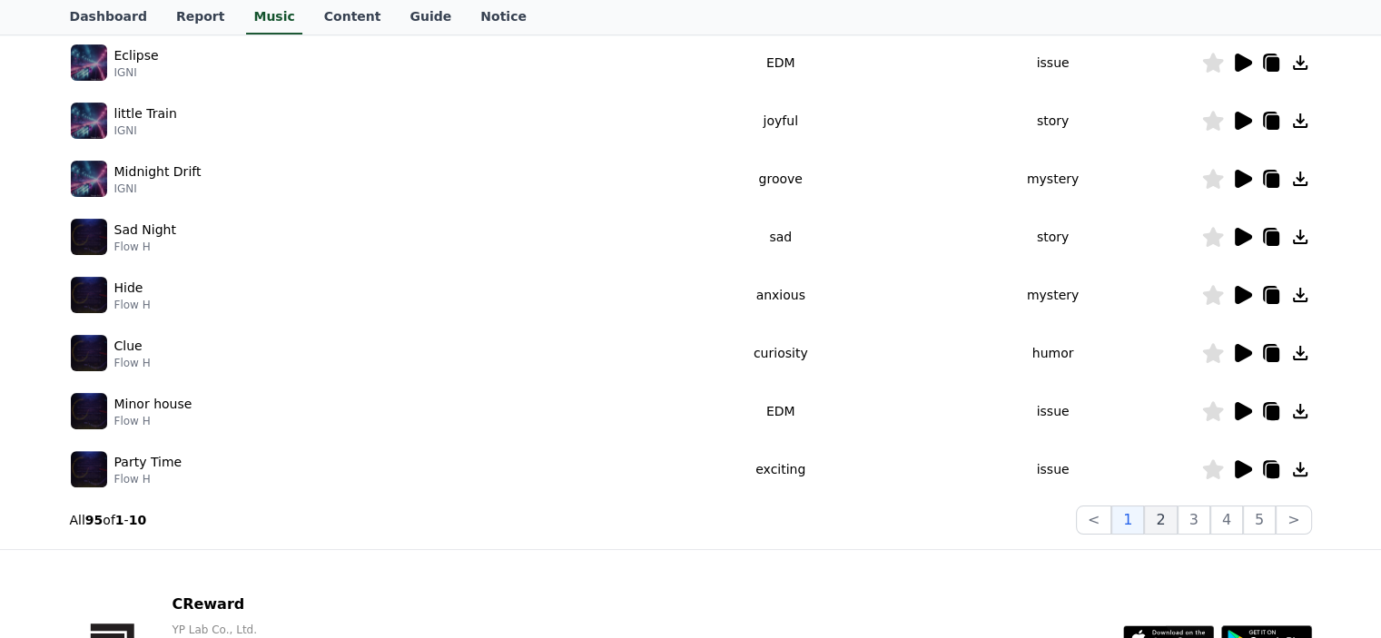
click at [1163, 528] on button "2" at bounding box center [1160, 520] width 33 height 29
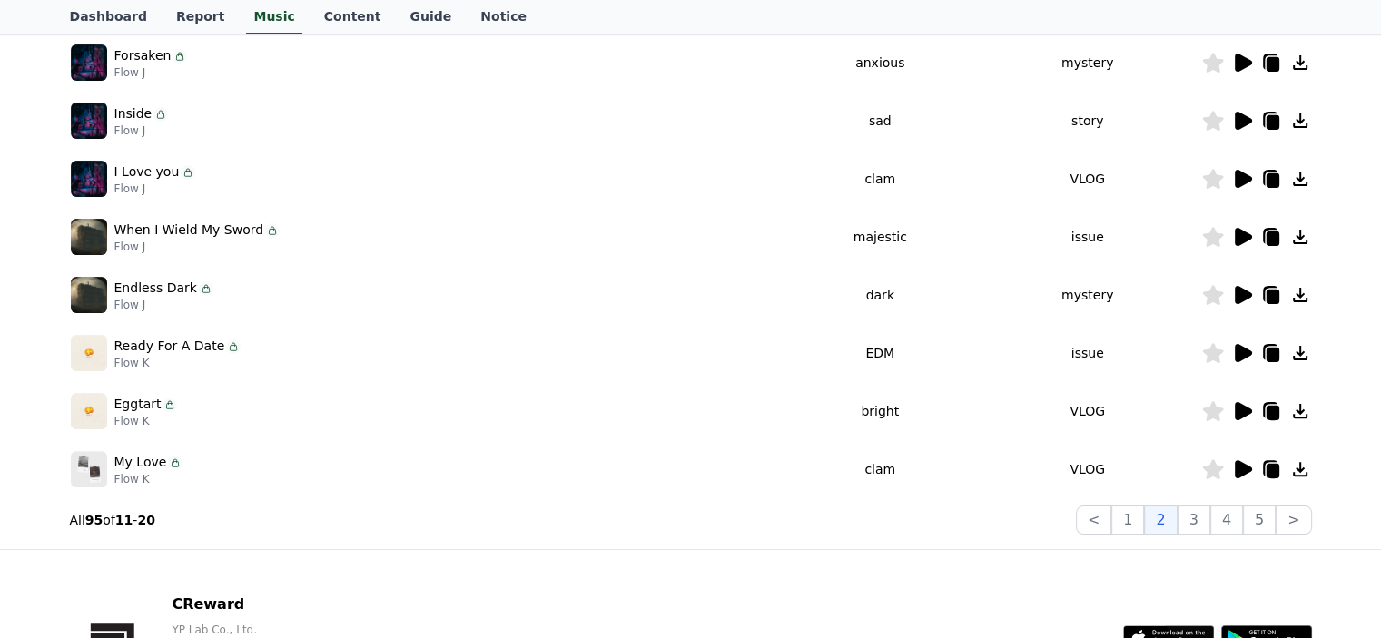
click at [1239, 351] on icon at bounding box center [1243, 353] width 17 height 18
